Goal: Transaction & Acquisition: Obtain resource

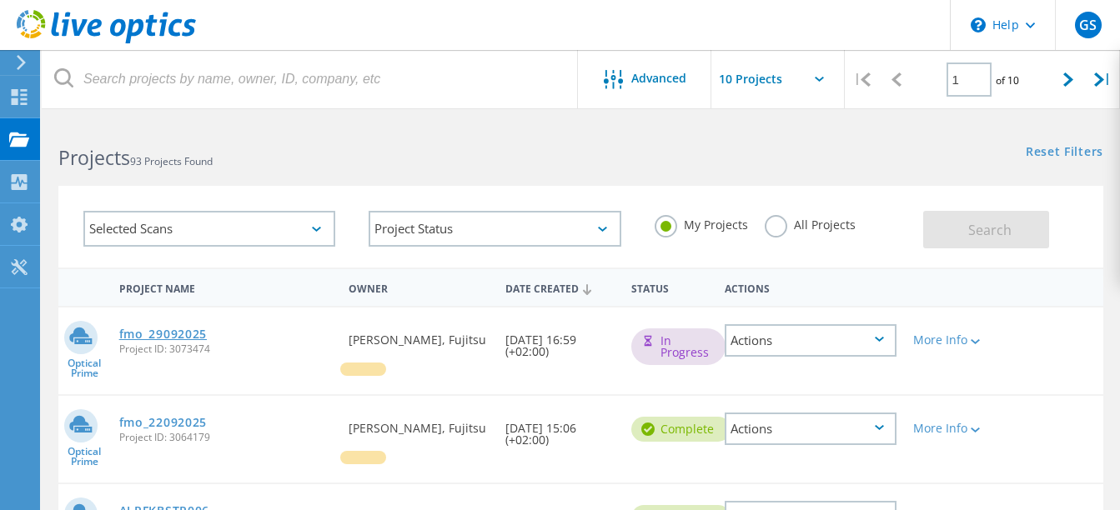
click at [183, 329] on link "fmo_29092025" at bounding box center [163, 334] width 88 height 12
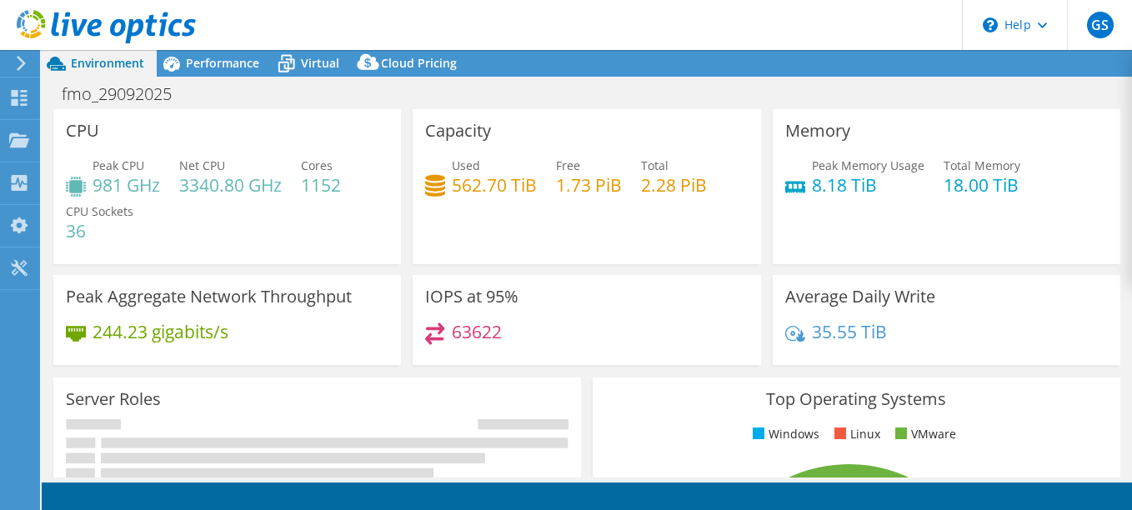
select select "USD"
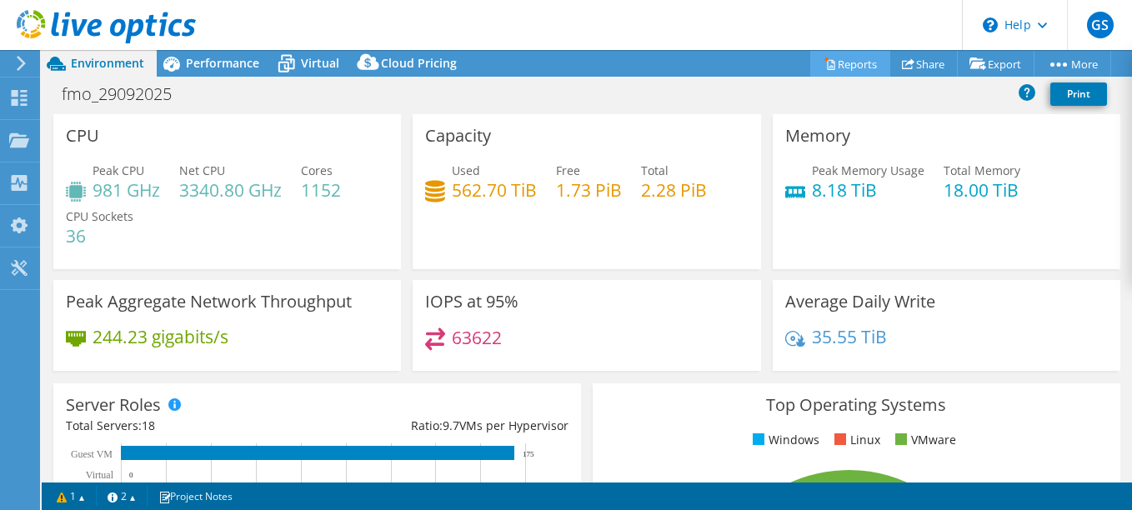
click at [842, 53] on link "Reports" at bounding box center [850, 64] width 80 height 26
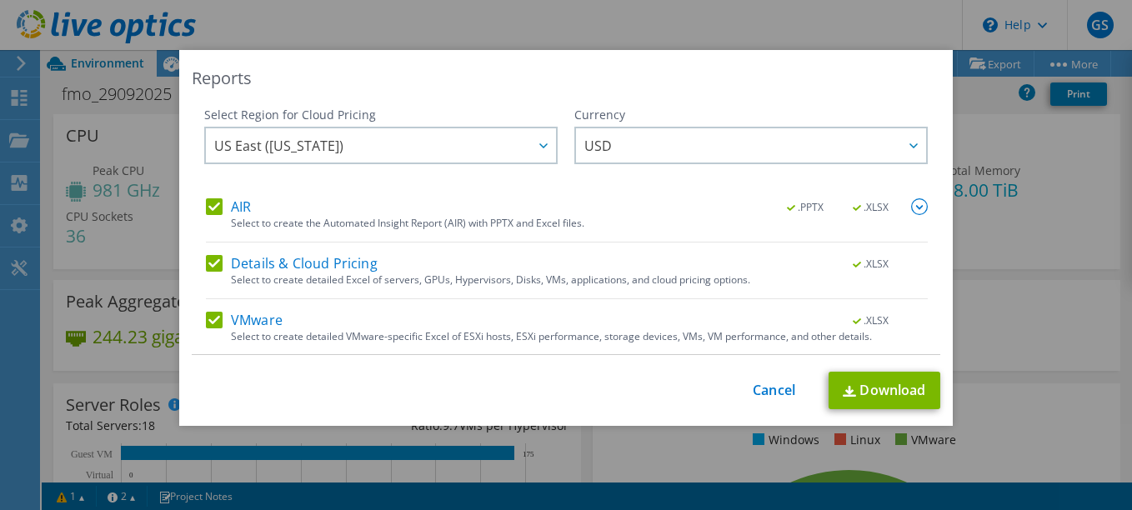
click at [239, 204] on label "AIR" at bounding box center [228, 206] width 45 height 17
click at [0, 0] on input "AIR" at bounding box center [0, 0] width 0 height 0
click at [253, 253] on div "AIR .PPTX .XLSX Select to create the Automated Insight Report (AIR) with PPTX a…" at bounding box center [567, 304] width 722 height 213
click at [248, 262] on label "Details & Cloud Pricing" at bounding box center [292, 263] width 172 height 17
click at [0, 0] on input "Details & Cloud Pricing" at bounding box center [0, 0] width 0 height 0
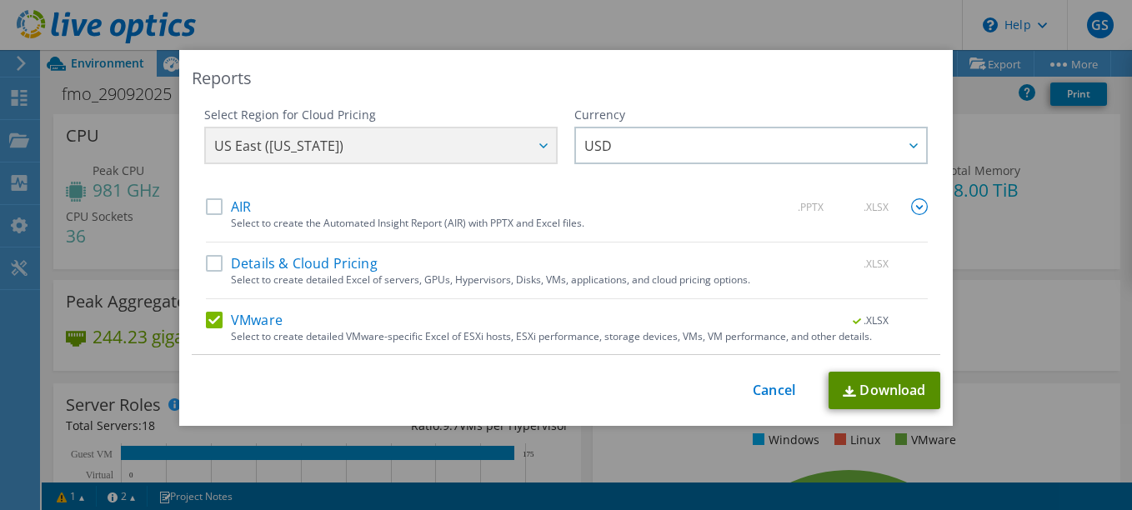
click at [897, 381] on link "Download" at bounding box center [885, 391] width 112 height 38
click at [633, 73] on div "Reports" at bounding box center [566, 78] width 749 height 23
click at [764, 392] on link "Cancel" at bounding box center [774, 391] width 43 height 16
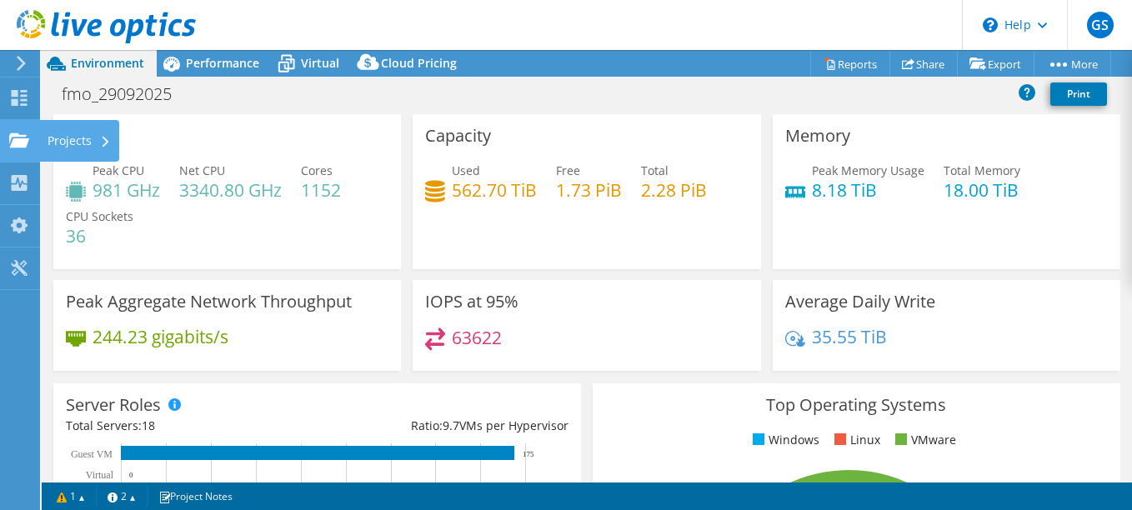
click at [58, 144] on div "Projects" at bounding box center [79, 141] width 80 height 42
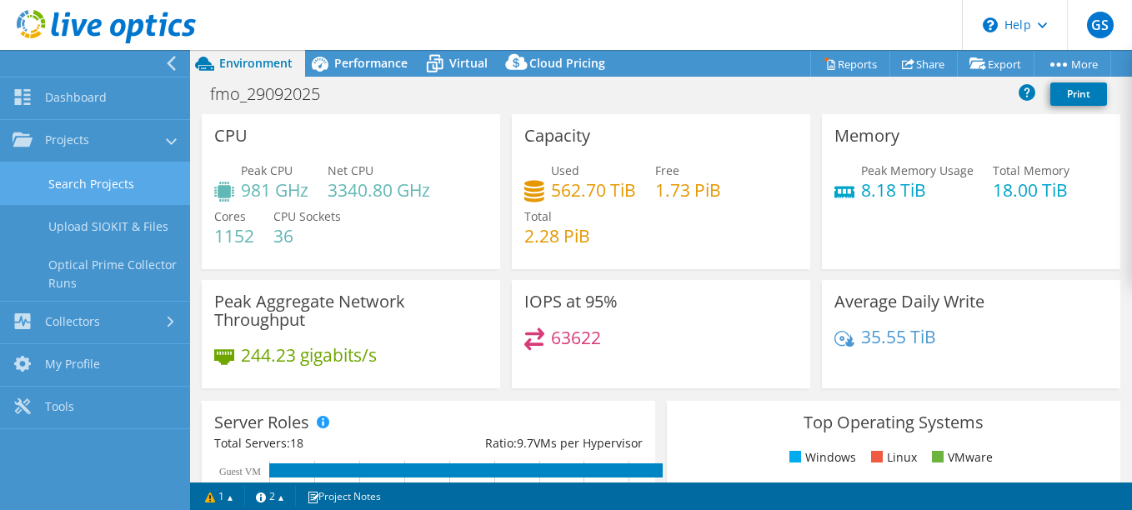
click at [106, 180] on link "Search Projects" at bounding box center [95, 184] width 190 height 43
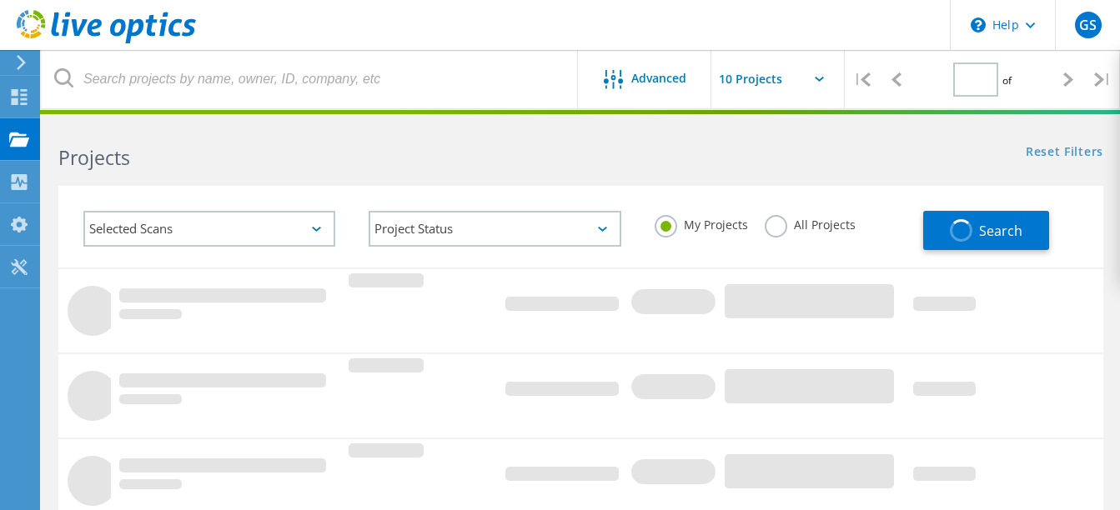
type input "1"
